Goal: Browse casually: Explore the website without a specific task or goal

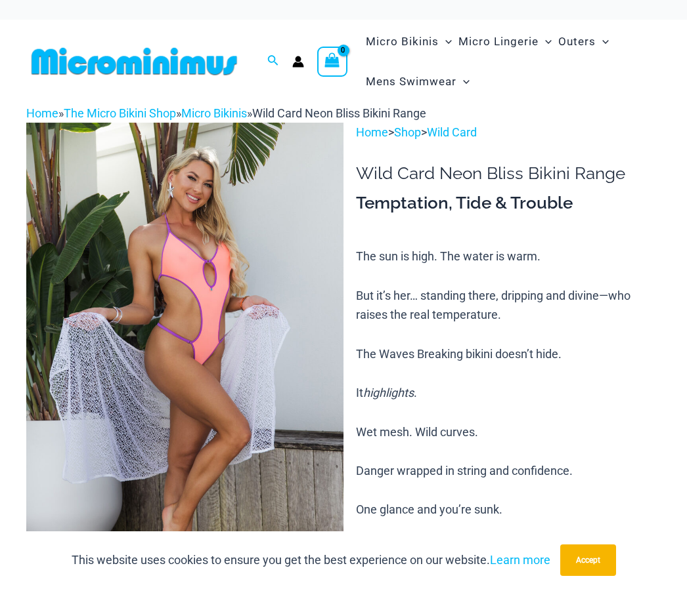
click at [488, 370] on p "The sun is high. The water is warm. But it’s her… standing there, dripping and …" at bounding box center [508, 442] width 305 height 390
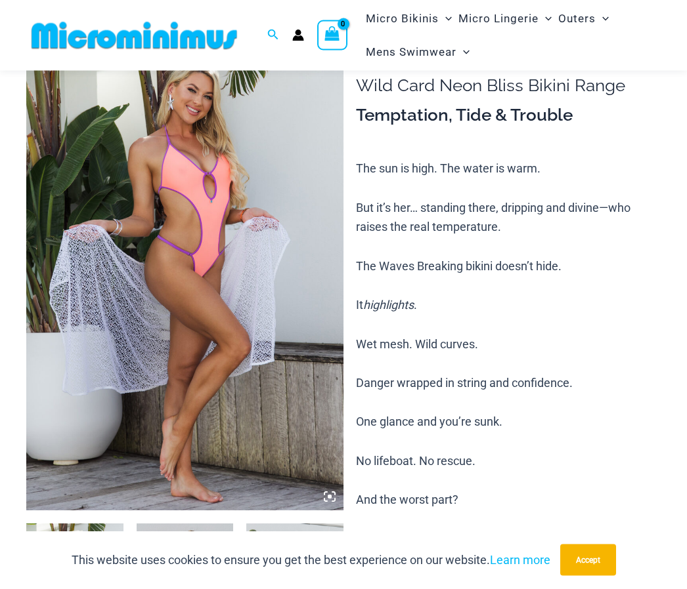
scroll to position [91, 0]
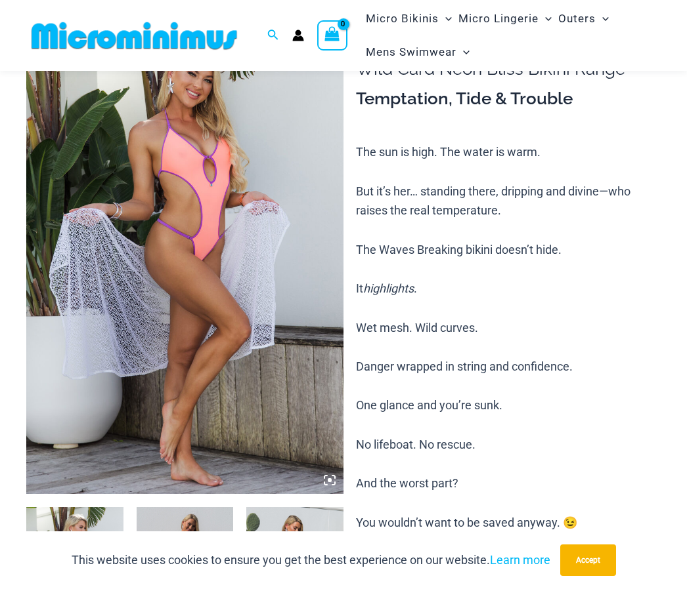
click at [325, 521] on img at bounding box center [294, 579] width 97 height 145
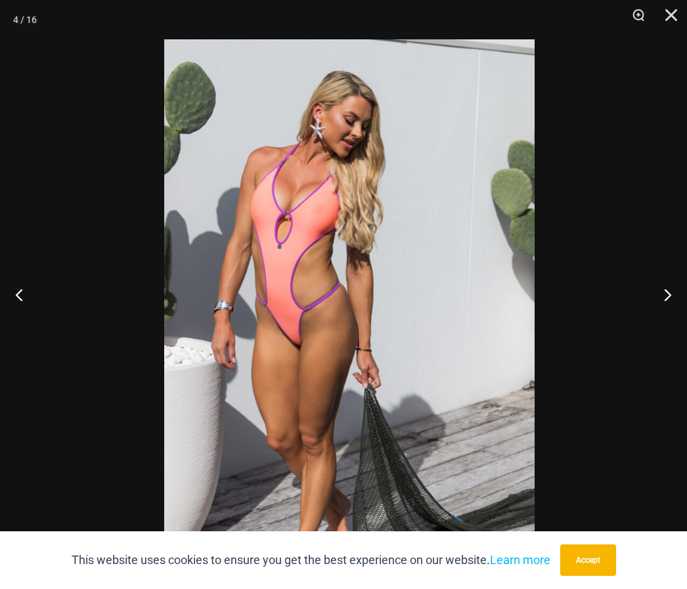
click at [336, 513] on img at bounding box center [349, 316] width 370 height 555
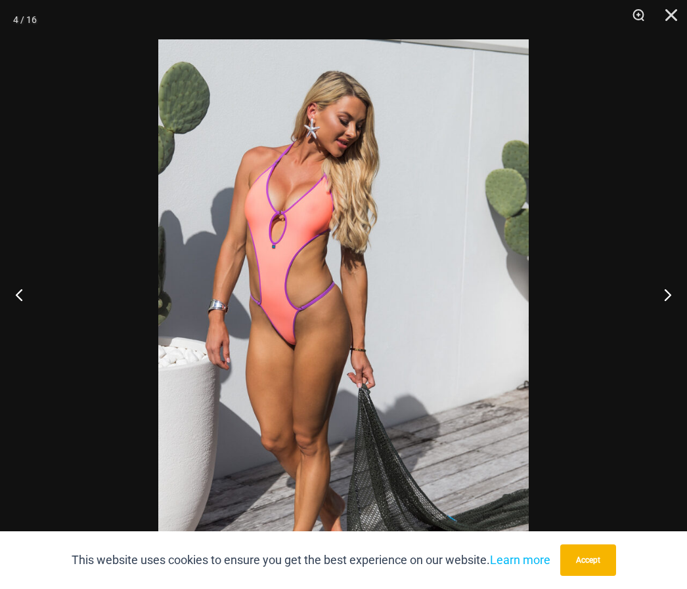
click at [636, 181] on div at bounding box center [343, 294] width 687 height 589
click at [630, 180] on div at bounding box center [343, 294] width 687 height 589
click at [622, 177] on div at bounding box center [343, 294] width 687 height 589
click at [628, 166] on div at bounding box center [343, 294] width 687 height 589
click at [423, 484] on img at bounding box center [343, 316] width 370 height 555
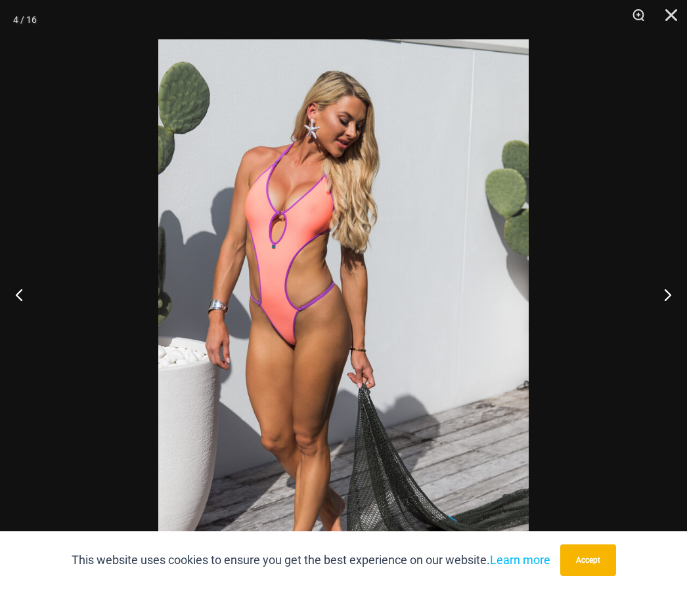
click at [625, 177] on div at bounding box center [343, 294] width 687 height 589
click at [634, 165] on div at bounding box center [343, 294] width 687 height 589
click at [629, 160] on div at bounding box center [343, 294] width 687 height 589
click at [631, 152] on div at bounding box center [343, 294] width 687 height 589
click at [57, 33] on div at bounding box center [53, 19] width 33 height 39
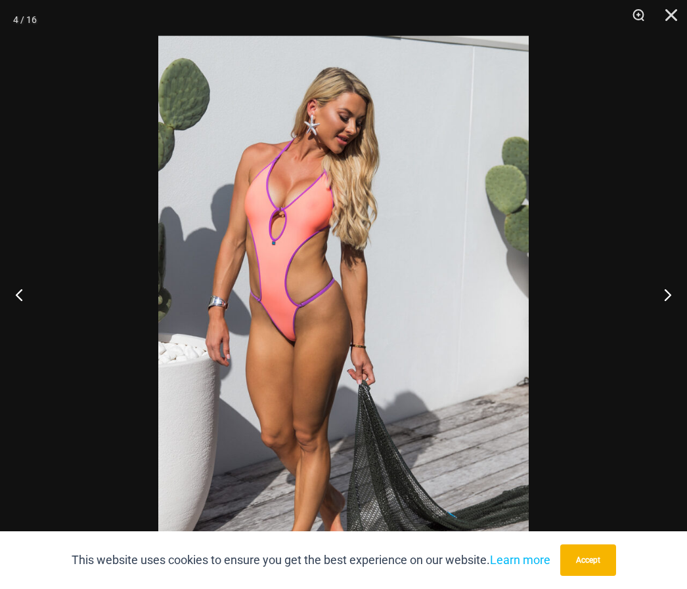
click at [43, 406] on div at bounding box center [343, 294] width 687 height 589
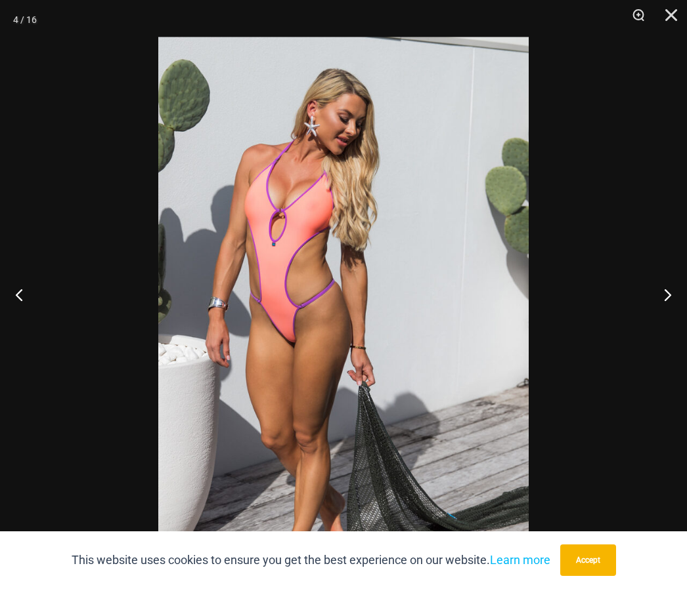
click at [47, 373] on div at bounding box center [343, 294] width 687 height 589
click at [46, 373] on div at bounding box center [343, 294] width 687 height 589
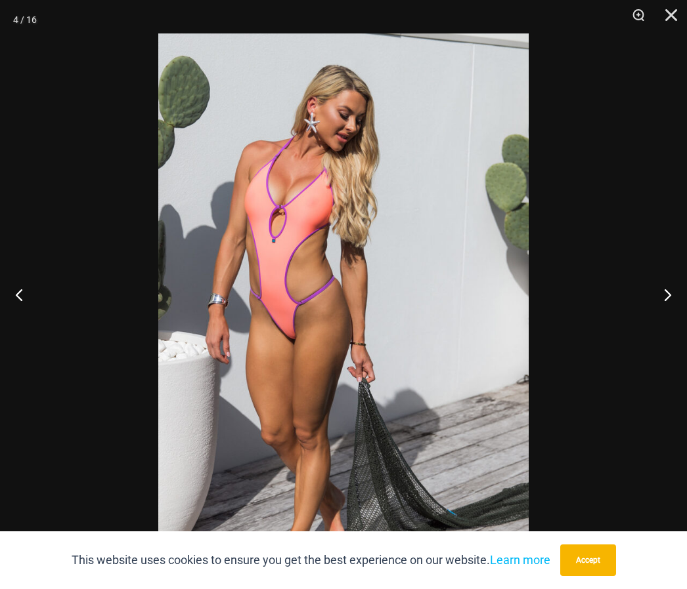
click at [47, 328] on button "Previous" at bounding box center [24, 295] width 49 height 66
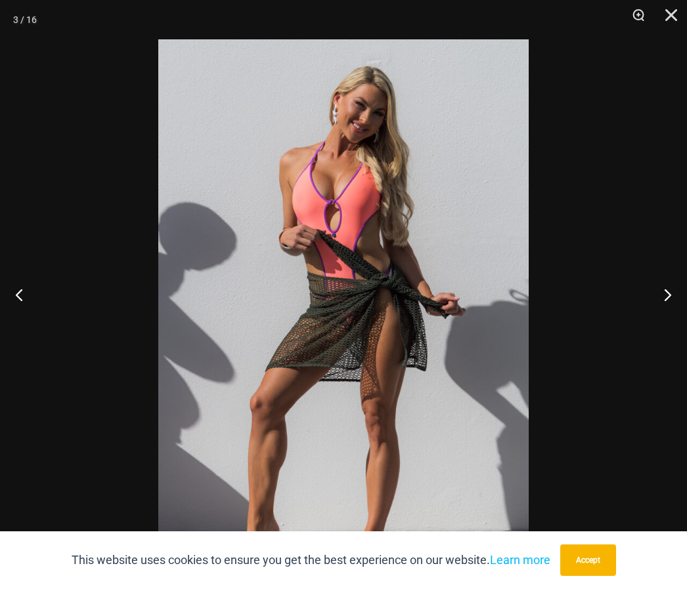
click at [468, 129] on img at bounding box center [343, 316] width 370 height 555
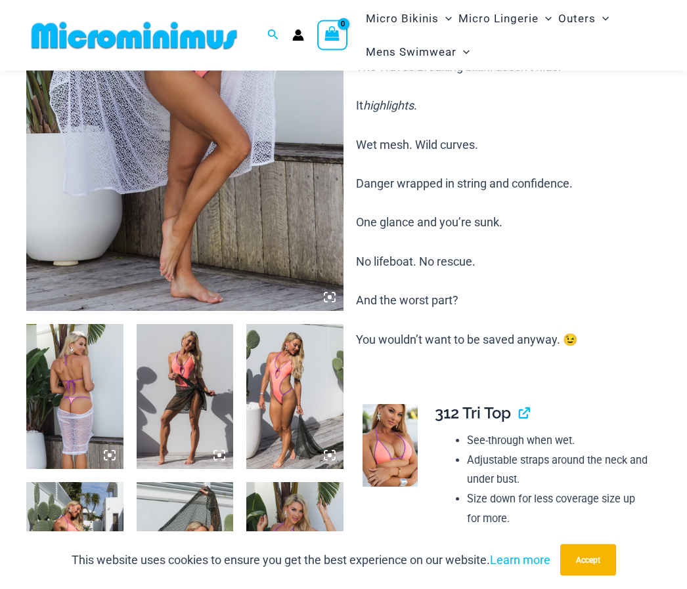
scroll to position [274, 0]
click at [317, 390] on img at bounding box center [294, 396] width 97 height 145
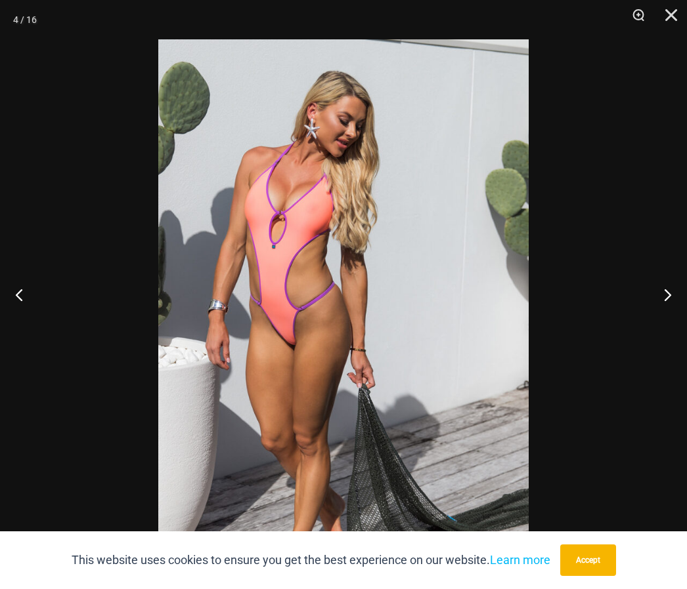
click at [652, 317] on button "Next" at bounding box center [661, 295] width 49 height 66
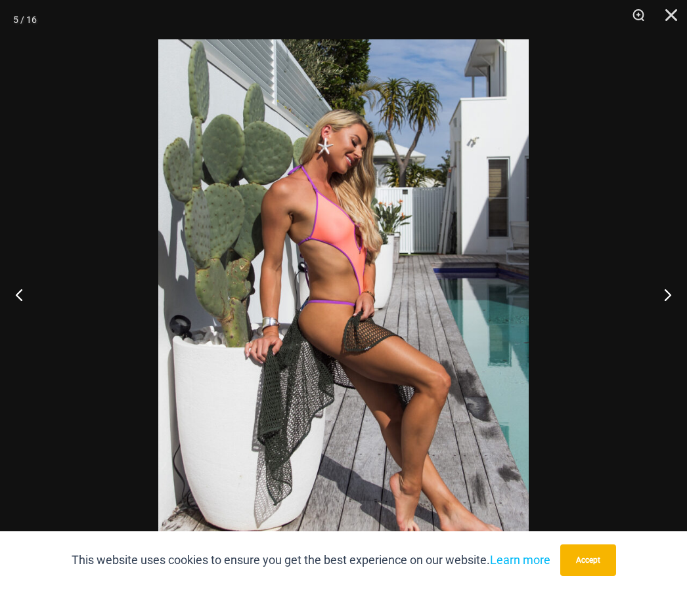
click at [664, 313] on button "Next" at bounding box center [661, 295] width 49 height 66
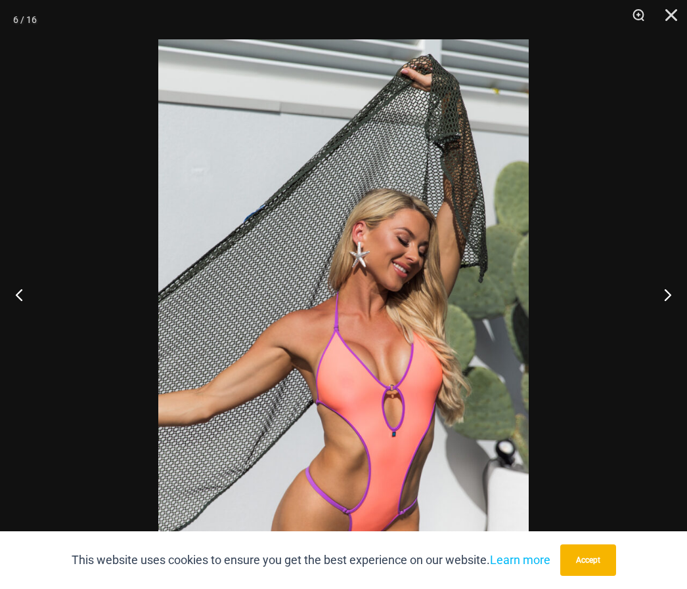
click at [663, 311] on button "Next" at bounding box center [661, 295] width 49 height 66
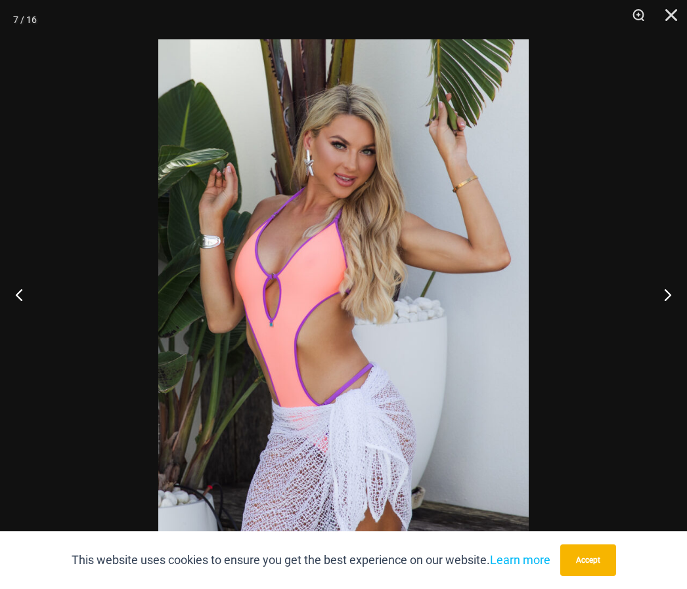
click at [658, 311] on button "Next" at bounding box center [661, 295] width 49 height 66
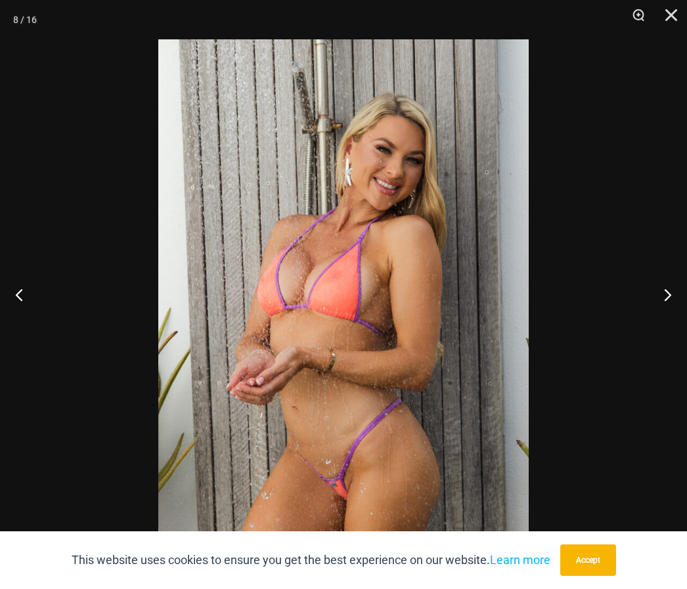
click at [652, 314] on button "Next" at bounding box center [661, 295] width 49 height 66
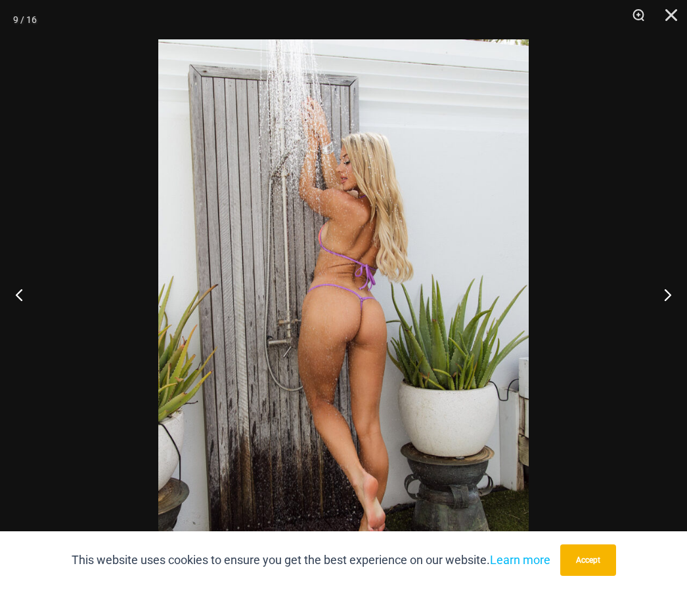
click at [653, 314] on button "Next" at bounding box center [661, 295] width 49 height 66
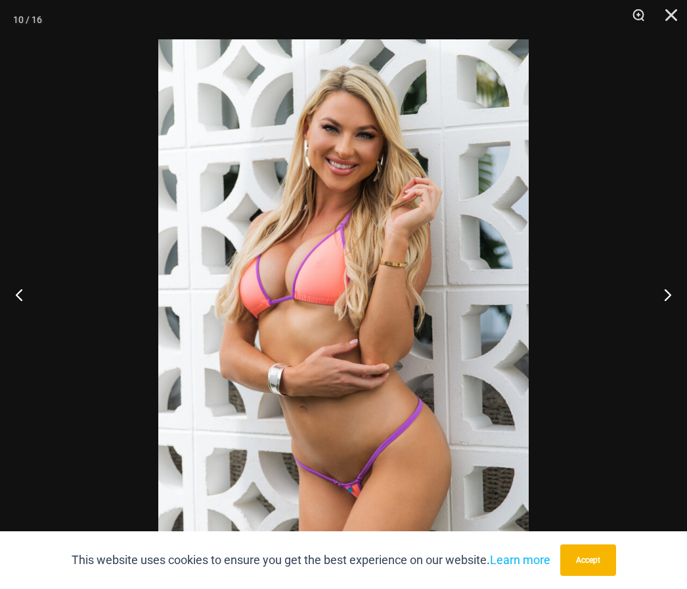
click at [654, 319] on button "Next" at bounding box center [661, 295] width 49 height 66
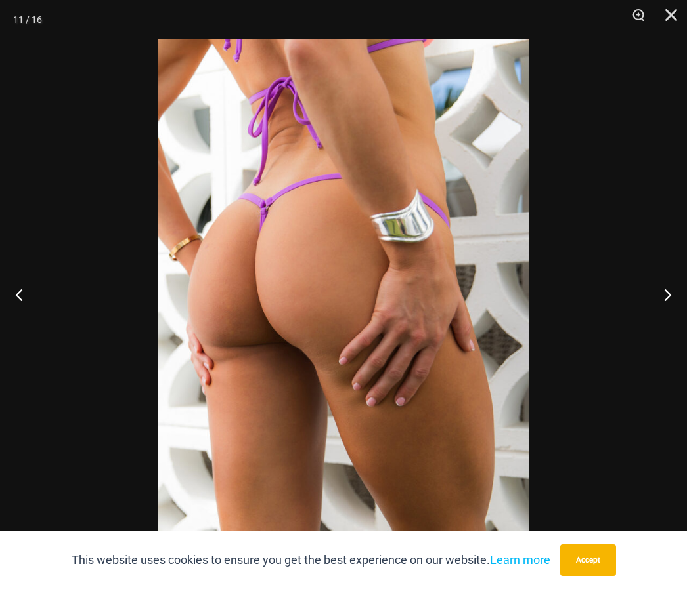
click at [654, 320] on button "Next" at bounding box center [661, 295] width 49 height 66
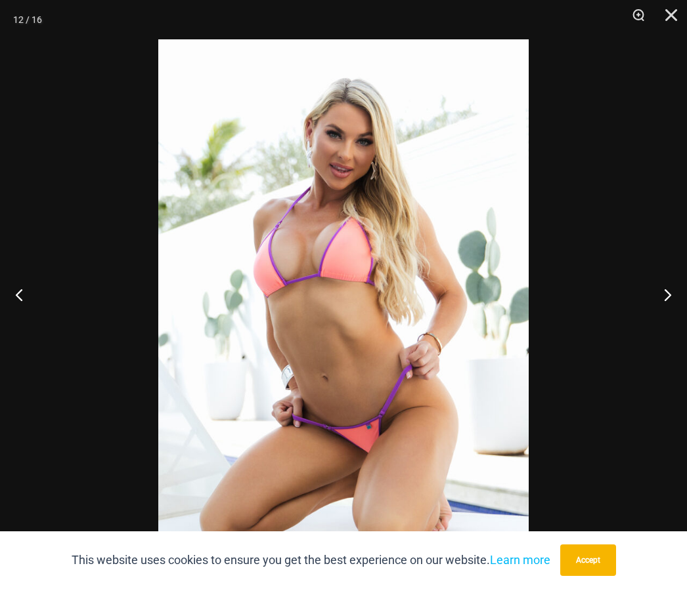
click at [653, 318] on button "Next" at bounding box center [661, 295] width 49 height 66
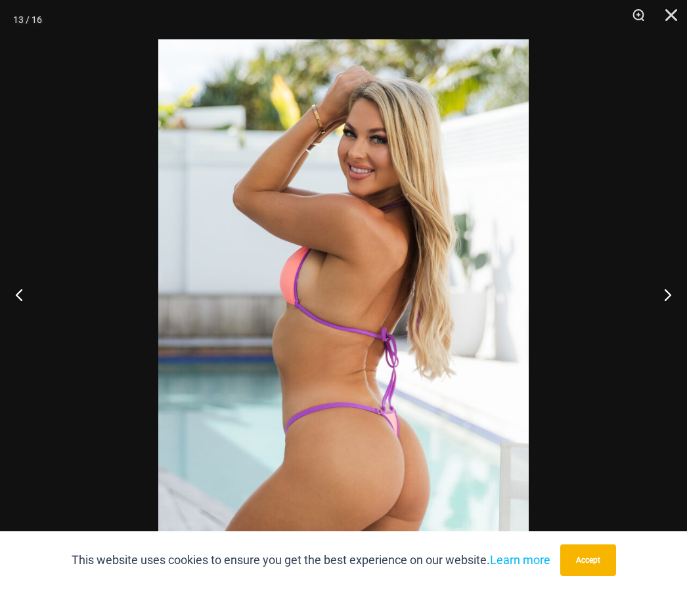
click at [651, 320] on button "Next" at bounding box center [661, 295] width 49 height 66
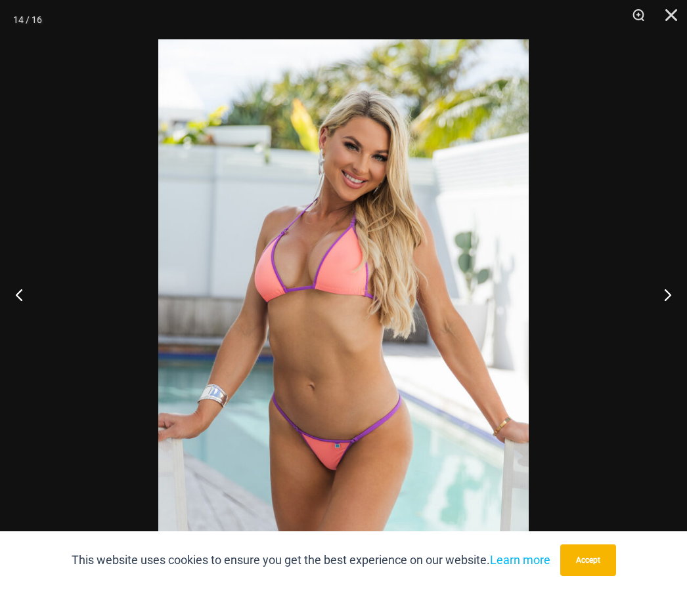
click at [647, 320] on button "Next" at bounding box center [661, 295] width 49 height 66
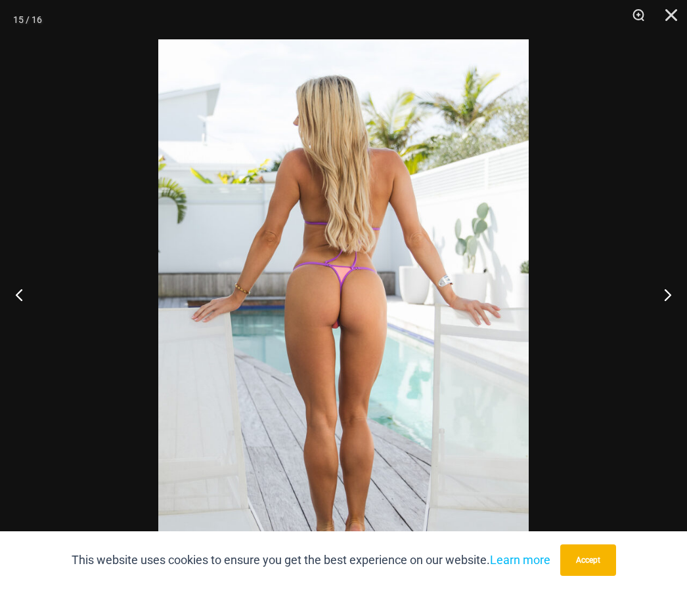
click at [643, 323] on button "Next" at bounding box center [661, 295] width 49 height 66
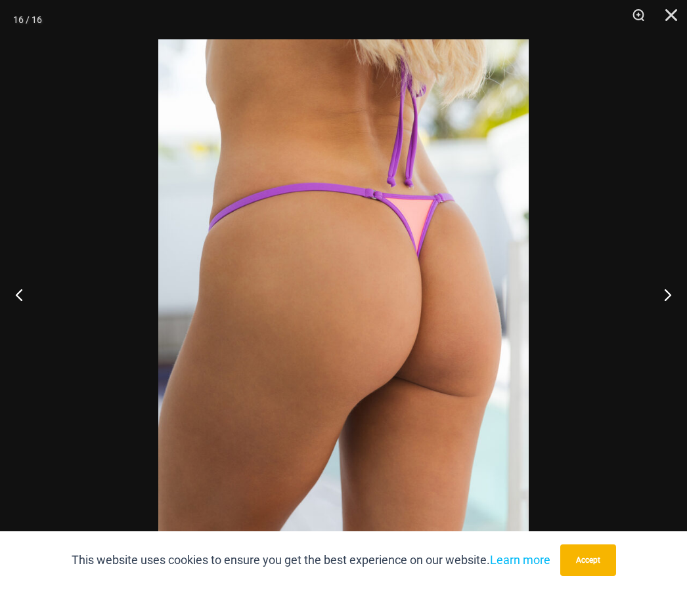
click at [643, 323] on button "Next" at bounding box center [661, 295] width 49 height 66
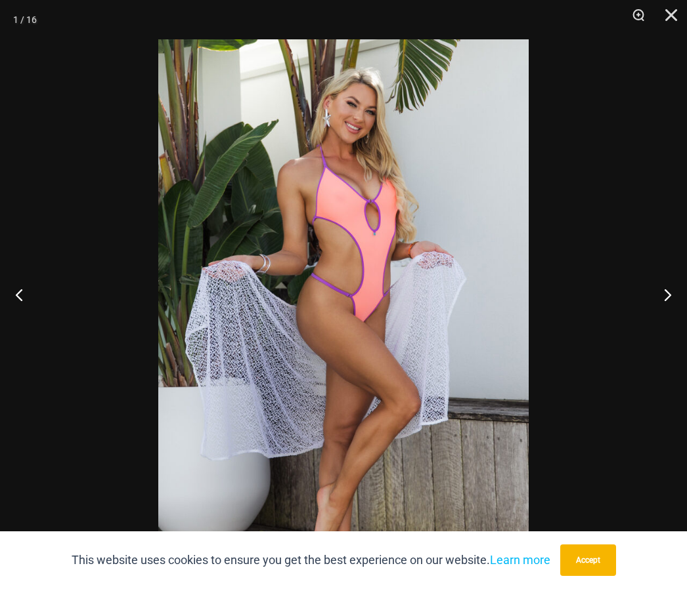
click at [641, 323] on button "Next" at bounding box center [661, 295] width 49 height 66
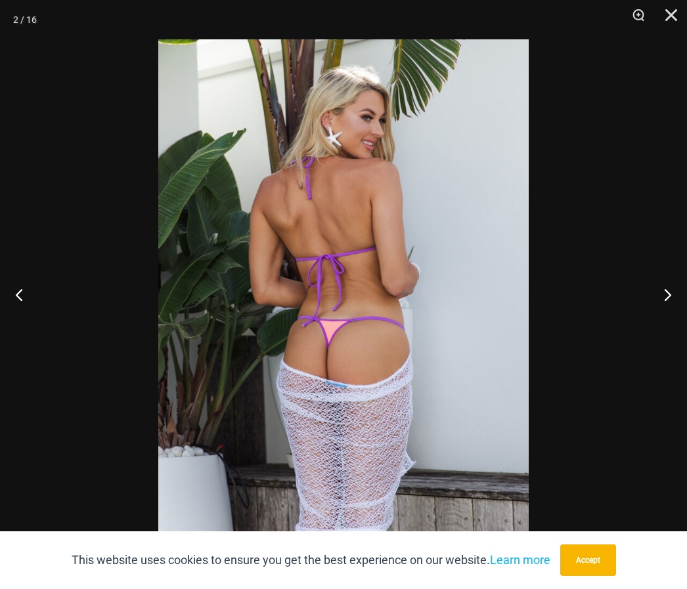
click at [641, 323] on button "Next" at bounding box center [661, 295] width 49 height 66
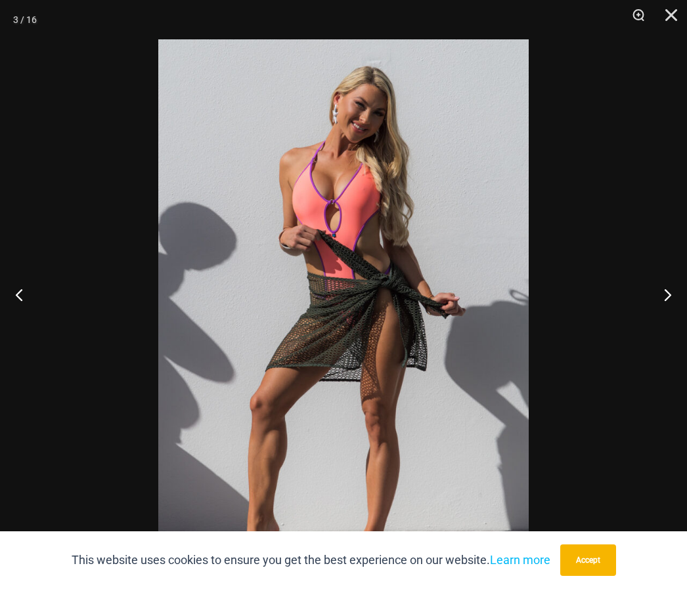
click at [652, 169] on div at bounding box center [343, 294] width 687 height 589
click at [637, 163] on div at bounding box center [343, 294] width 687 height 589
click at [637, 152] on div at bounding box center [343, 294] width 687 height 589
click at [629, 314] on div at bounding box center [343, 294] width 687 height 589
click at [655, 155] on div at bounding box center [343, 294] width 687 height 589
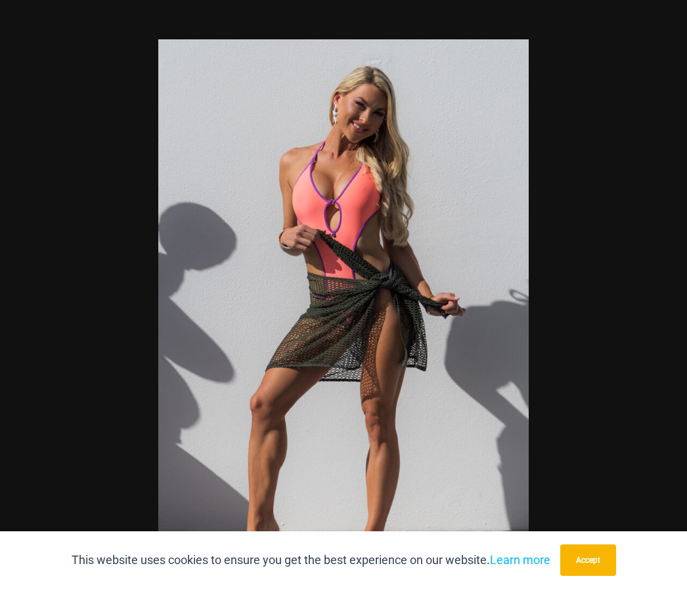
click at [650, 154] on div at bounding box center [343, 294] width 687 height 589
click at [635, 159] on div at bounding box center [343, 294] width 687 height 589
click at [658, 152] on div at bounding box center [343, 294] width 687 height 589
click at [642, 151] on div at bounding box center [343, 294] width 687 height 589
click at [638, 323] on button "Next" at bounding box center [661, 295] width 49 height 66
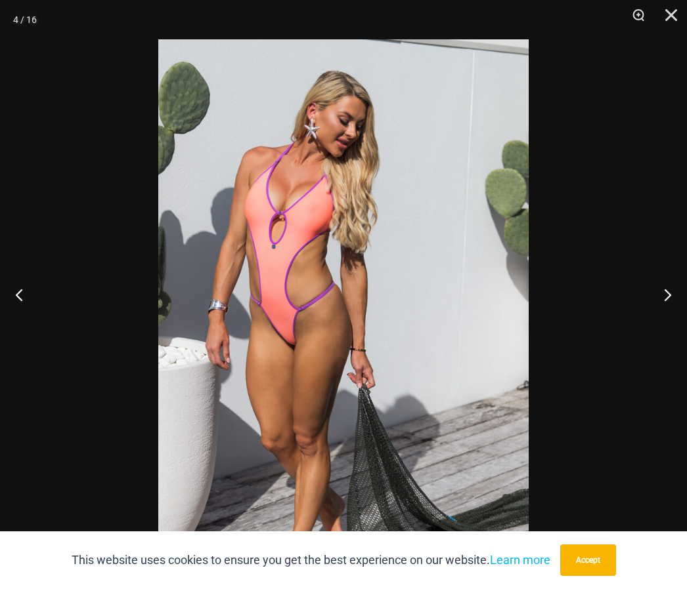
click at [639, 158] on div at bounding box center [343, 294] width 687 height 589
click at [622, 153] on div at bounding box center [343, 294] width 687 height 589
click at [630, 307] on div at bounding box center [343, 294] width 687 height 589
click at [624, 161] on div at bounding box center [343, 294] width 687 height 589
click at [626, 299] on div at bounding box center [343, 294] width 687 height 589
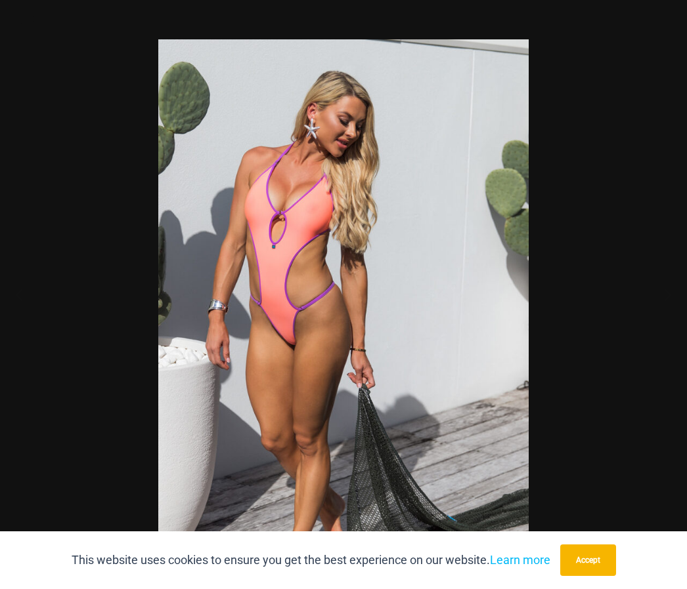
click at [643, 160] on div at bounding box center [343, 294] width 687 height 589
click at [620, 333] on div at bounding box center [343, 294] width 687 height 589
click at [635, 154] on div at bounding box center [343, 294] width 687 height 589
click at [645, 154] on div at bounding box center [343, 294] width 687 height 589
